Goal: Transaction & Acquisition: Purchase product/service

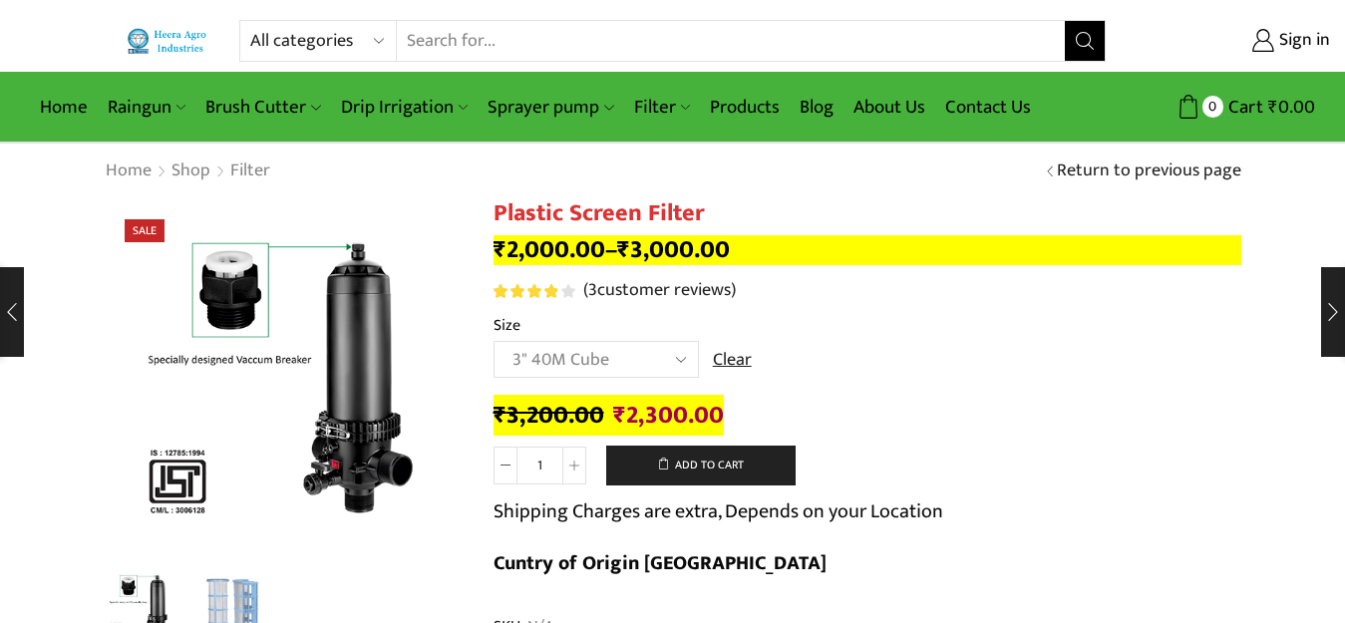
select select "3" 40M Cube"
click at [287, 48] on select "All categories Accessories Air Release Valve Brush Cutter Domestic Use Drip Irr…" at bounding box center [323, 41] width 147 height 40
select select "filter"
click at [250, 21] on select "All categories Accessories Air Release Valve Brush Cutter Domestic Use Drip Irr…" at bounding box center [323, 41] width 147 height 40
click at [1079, 29] on button "Search" at bounding box center [1085, 41] width 40 height 40
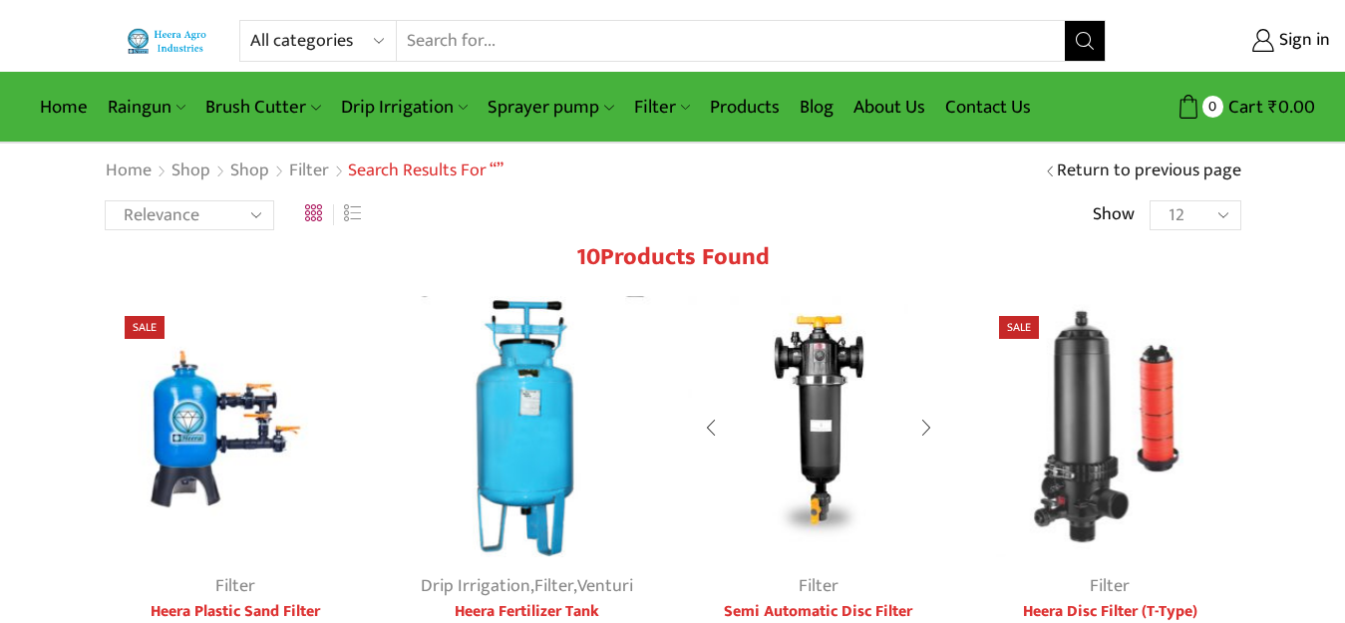
click at [816, 400] on img at bounding box center [819, 427] width 262 height 262
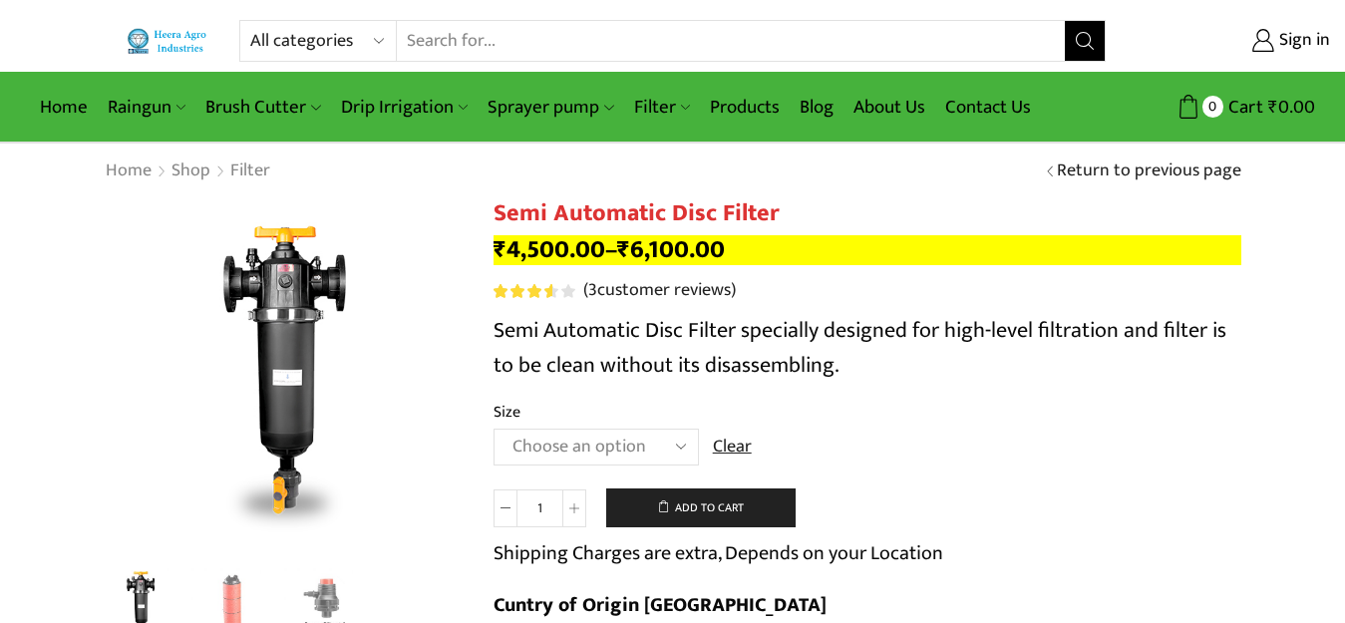
click at [593, 443] on select "Choose an option 2" Disc Filter 2.5" Disc Filter 3" Disc Filter" at bounding box center [595, 447] width 205 height 37
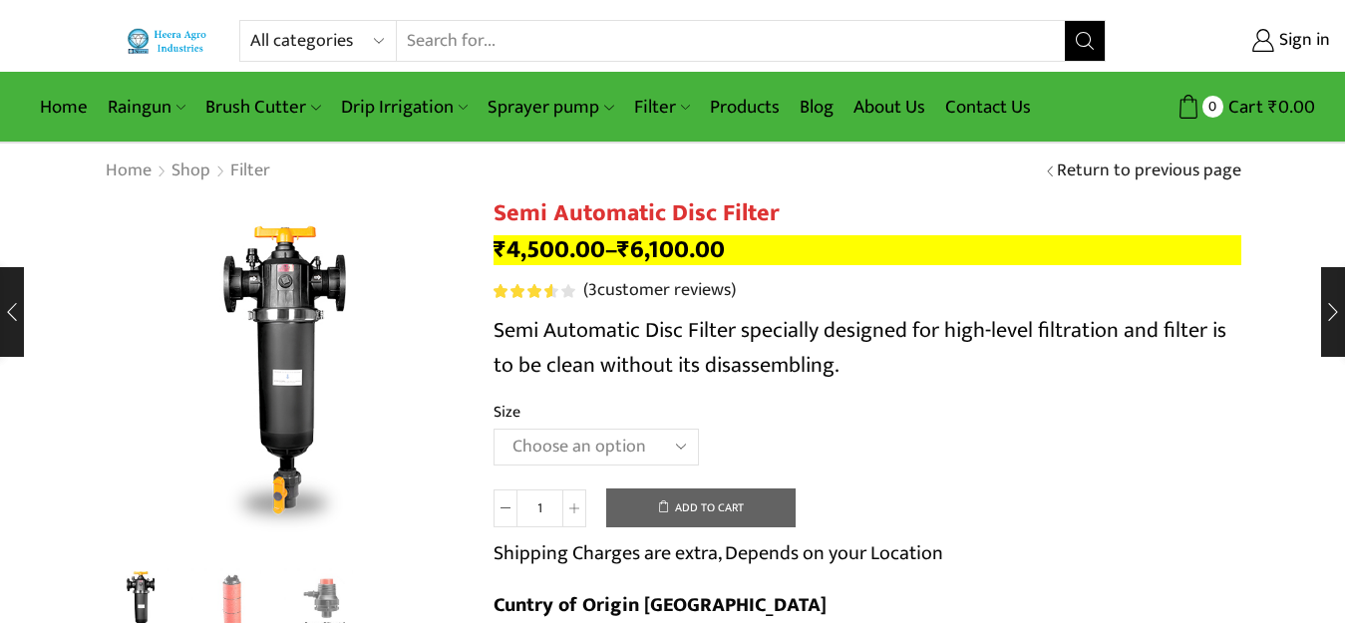
select select "3" Disc Filter"
click at [493, 429] on select "Choose an option 2" Disc Filter 2.5" Disc Filter 3" Disc Filter" at bounding box center [595, 447] width 205 height 37
